Goal: Find contact information: Find contact information

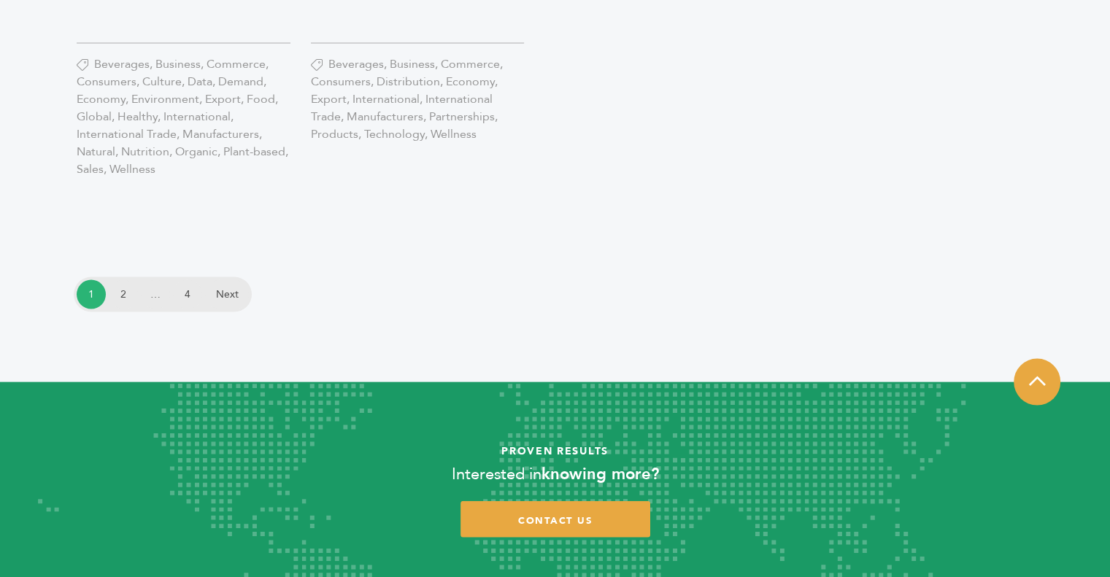
scroll to position [3186, 0]
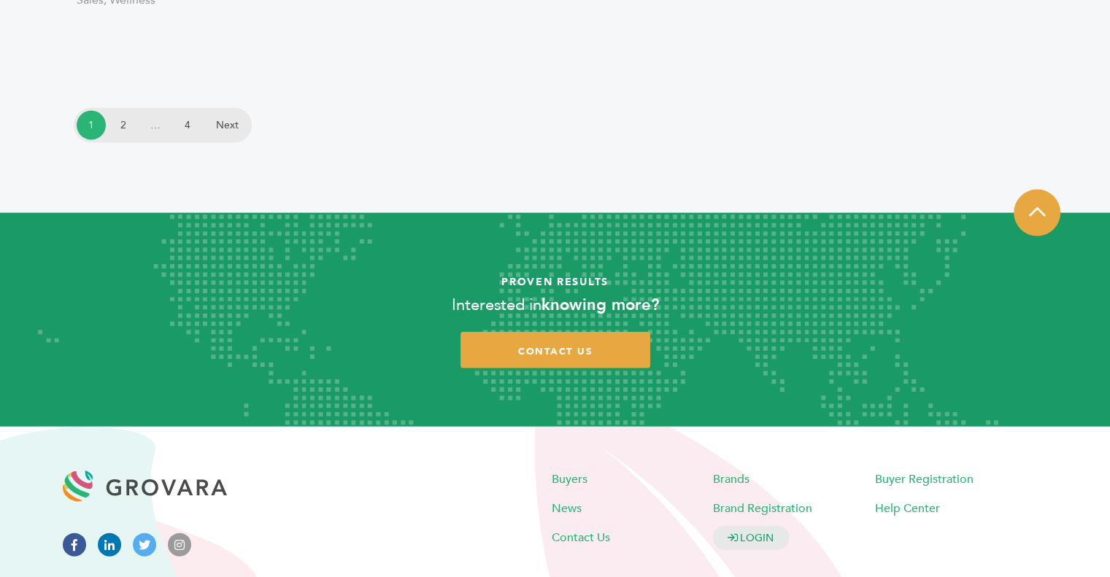
click at [105, 534] on icon at bounding box center [109, 545] width 23 height 23
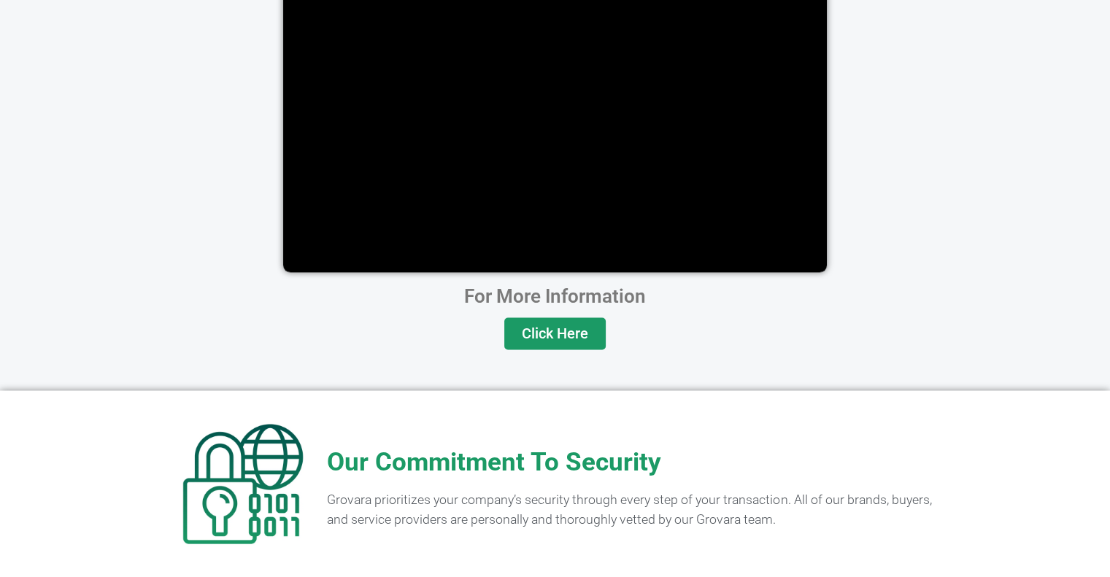
scroll to position [2875, 0]
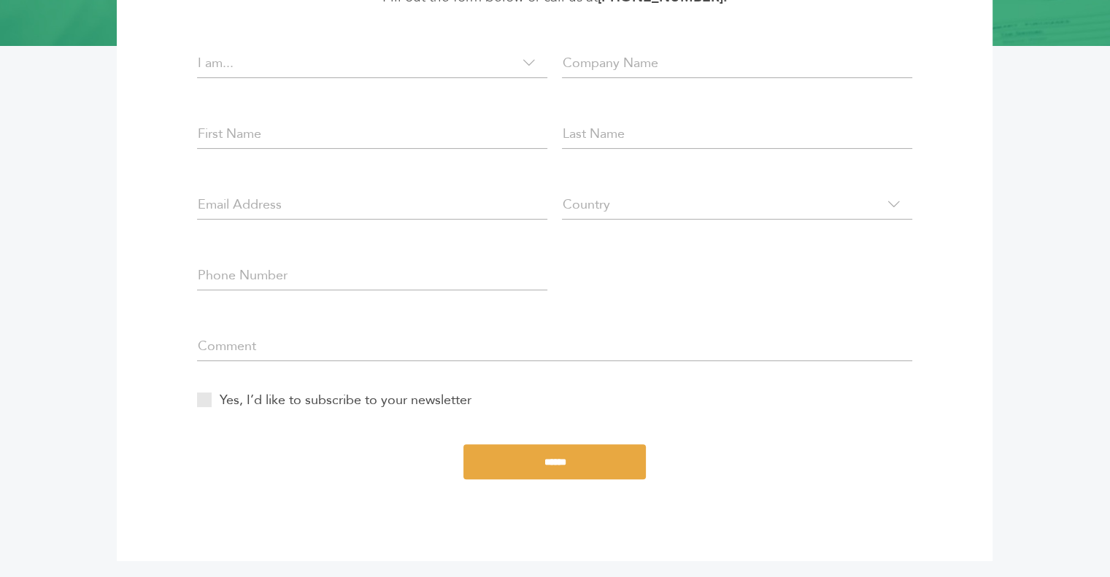
scroll to position [407, 0]
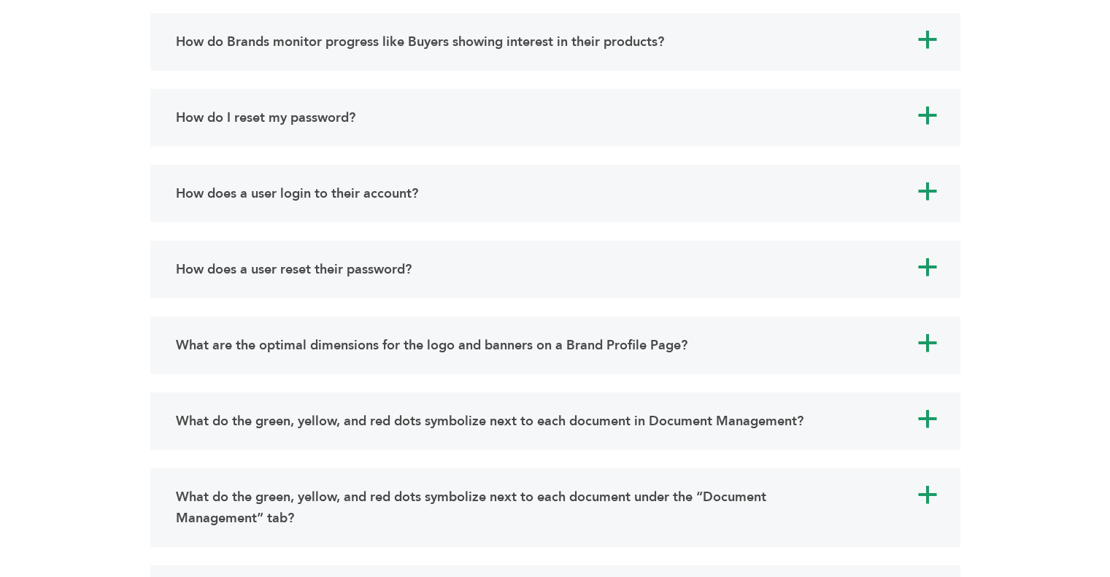
scroll to position [4964, 0]
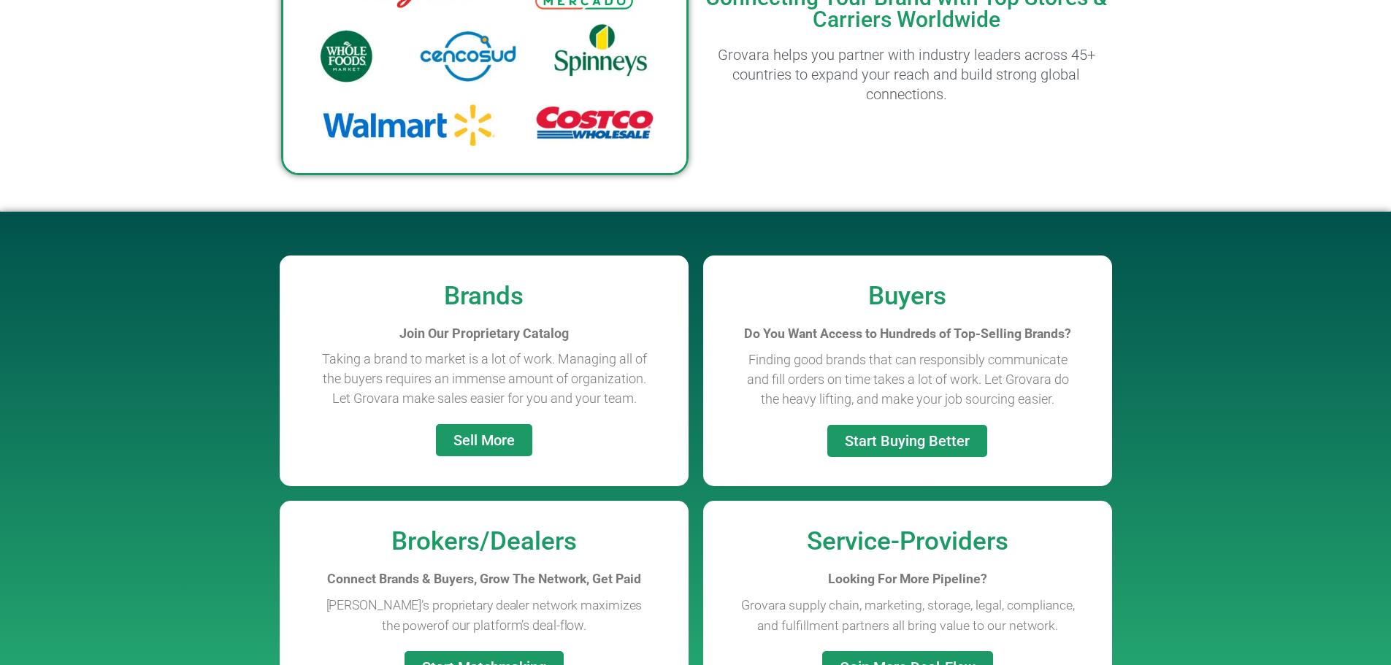
scroll to position [695, 0]
